Goal: Information Seeking & Learning: Learn about a topic

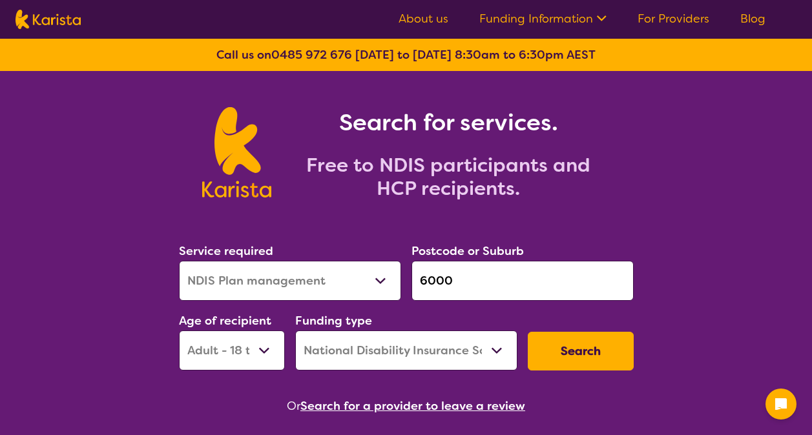
select select "NDIS Plan management"
select select "AD"
select select "NDIS"
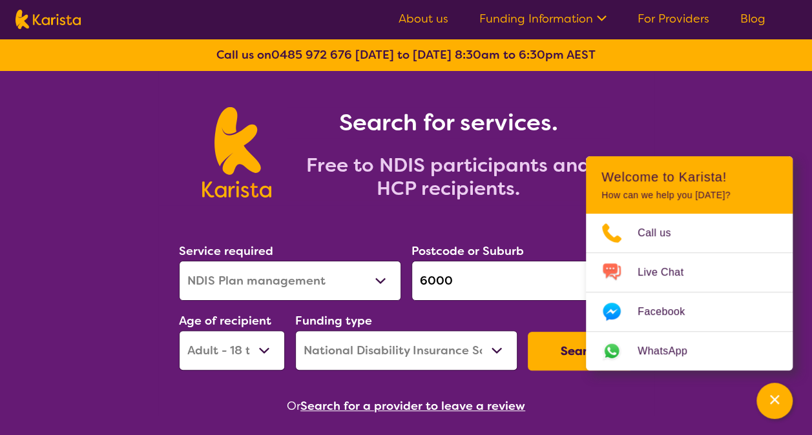
click at [535, 280] on input "6000" at bounding box center [522, 281] width 222 height 40
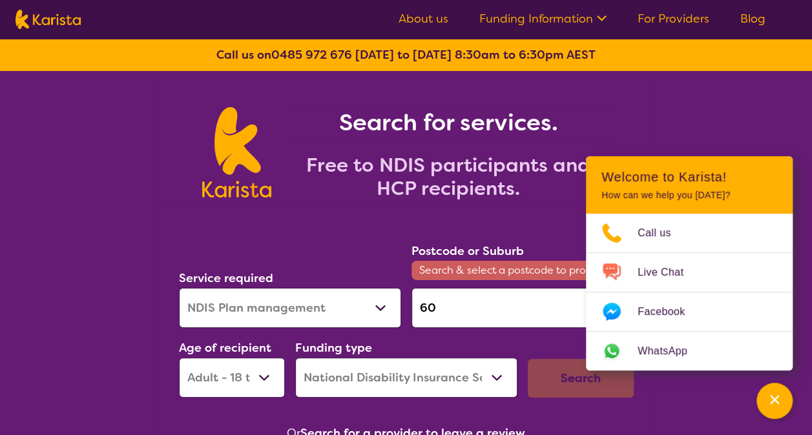
type input "6"
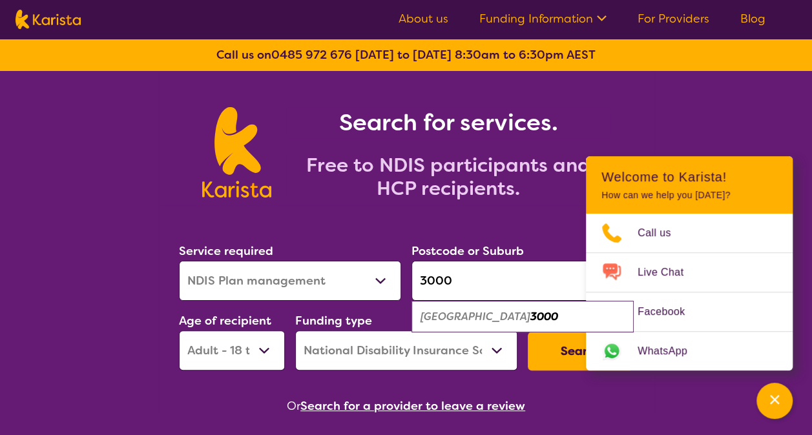
type input "3000"
click at [508, 318] on div "Melbourne 3000" at bounding box center [522, 317] width 209 height 25
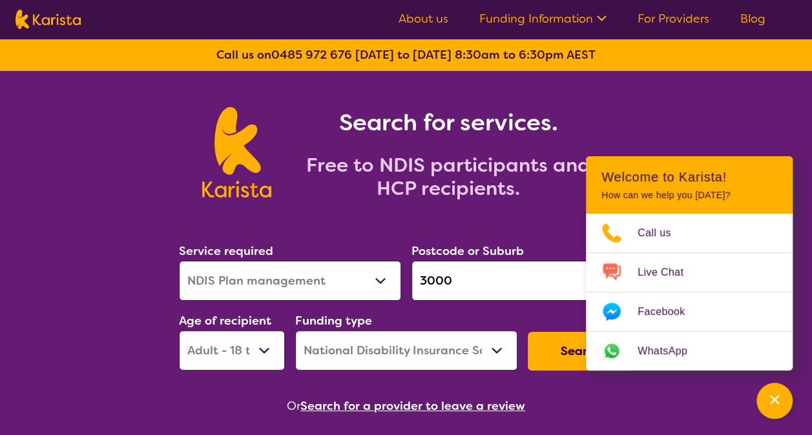
click at [545, 355] on button "Search" at bounding box center [581, 351] width 106 height 39
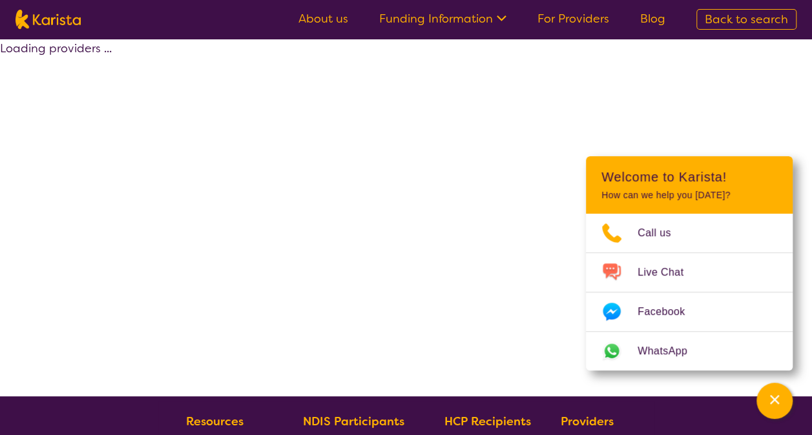
select select "by_score"
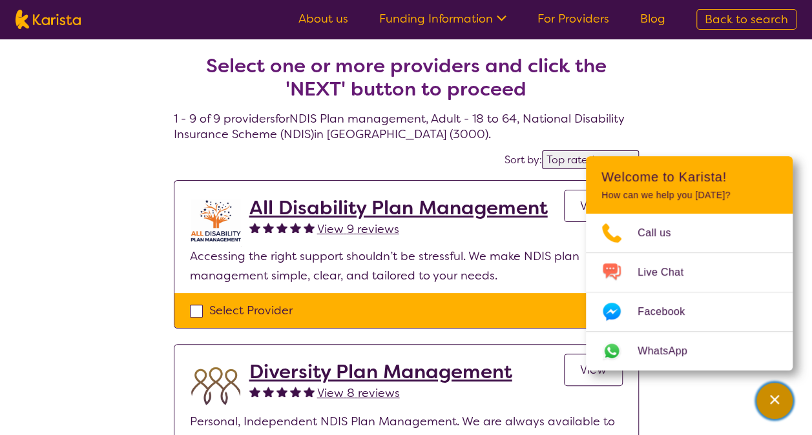
click at [779, 404] on icon "Channel Menu" at bounding box center [774, 399] width 13 height 13
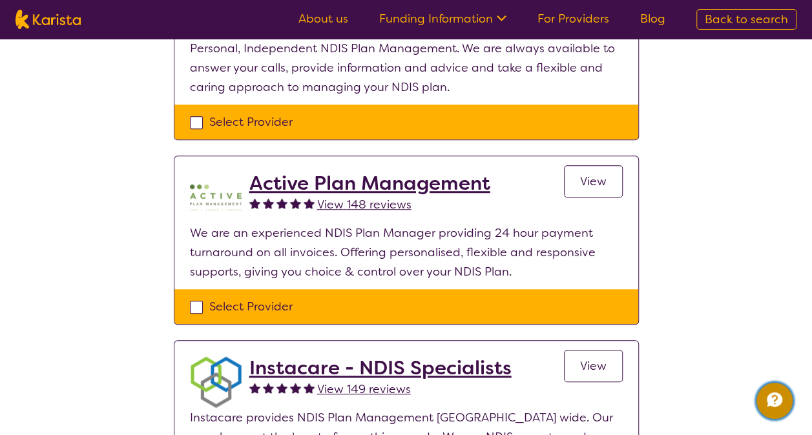
scroll to position [489, 0]
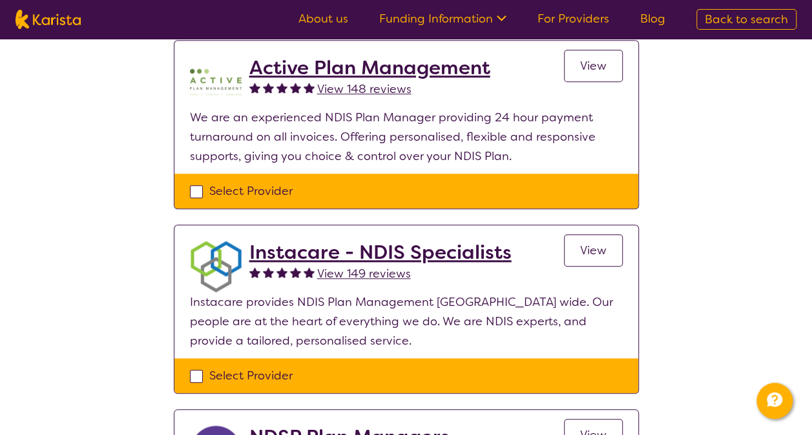
click at [467, 250] on h2 "Instacare - NDIS Specialists" at bounding box center [380, 252] width 262 height 23
